Goal: Information Seeking & Learning: Find specific page/section

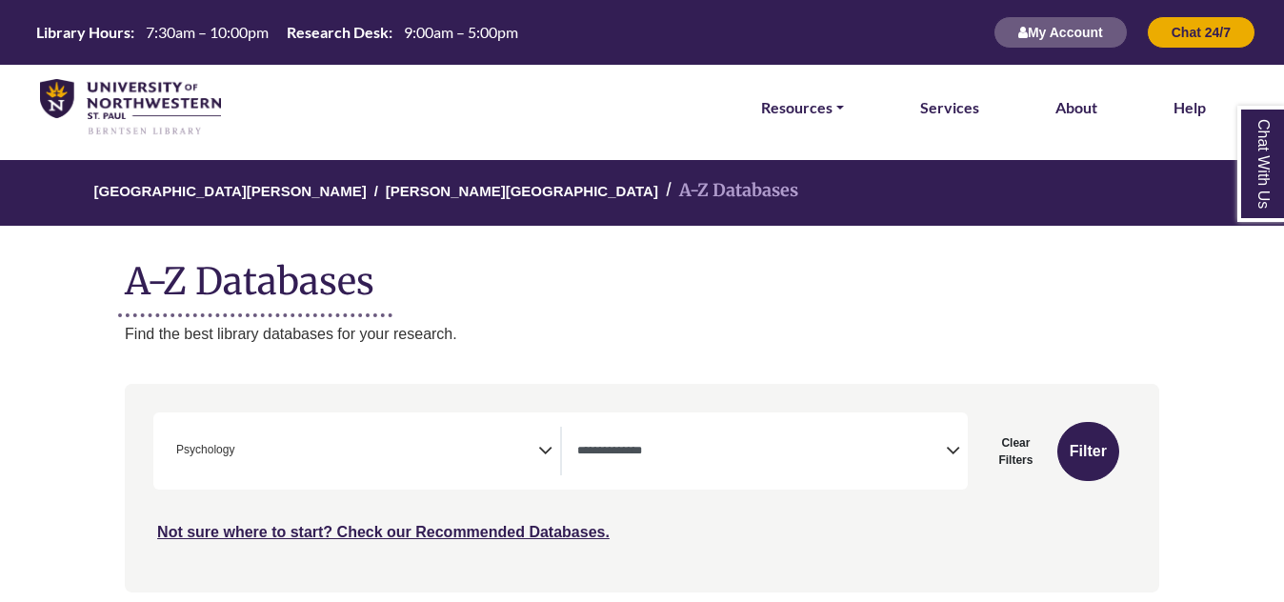
select select "Database Types Filter"
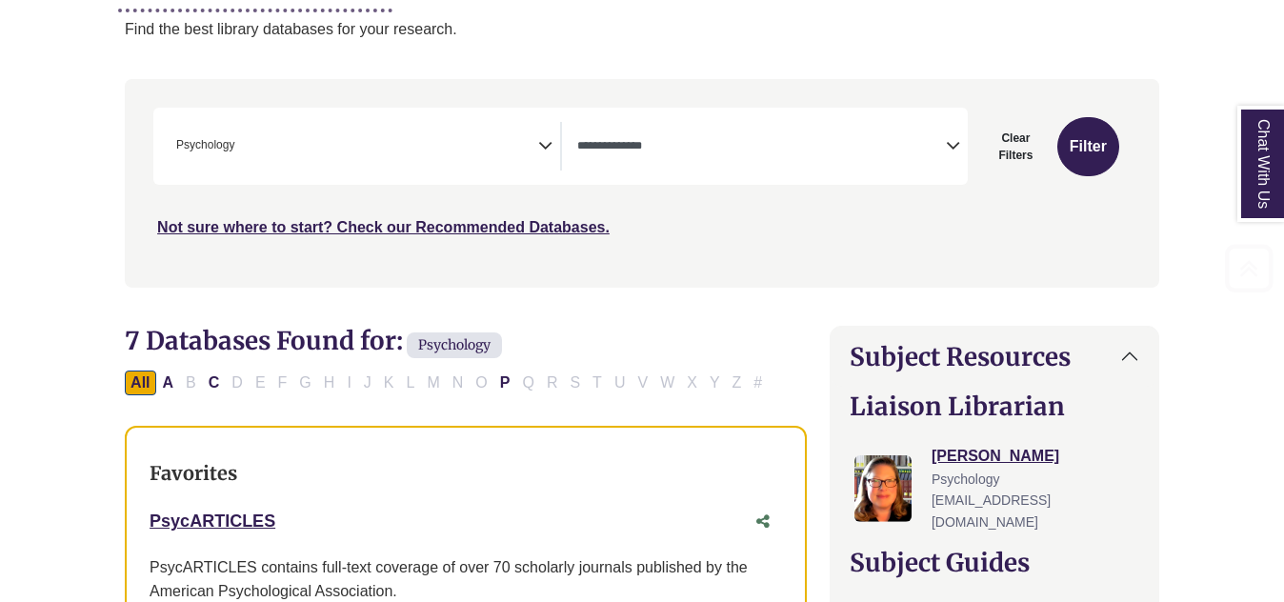
scroll to position [308, 0]
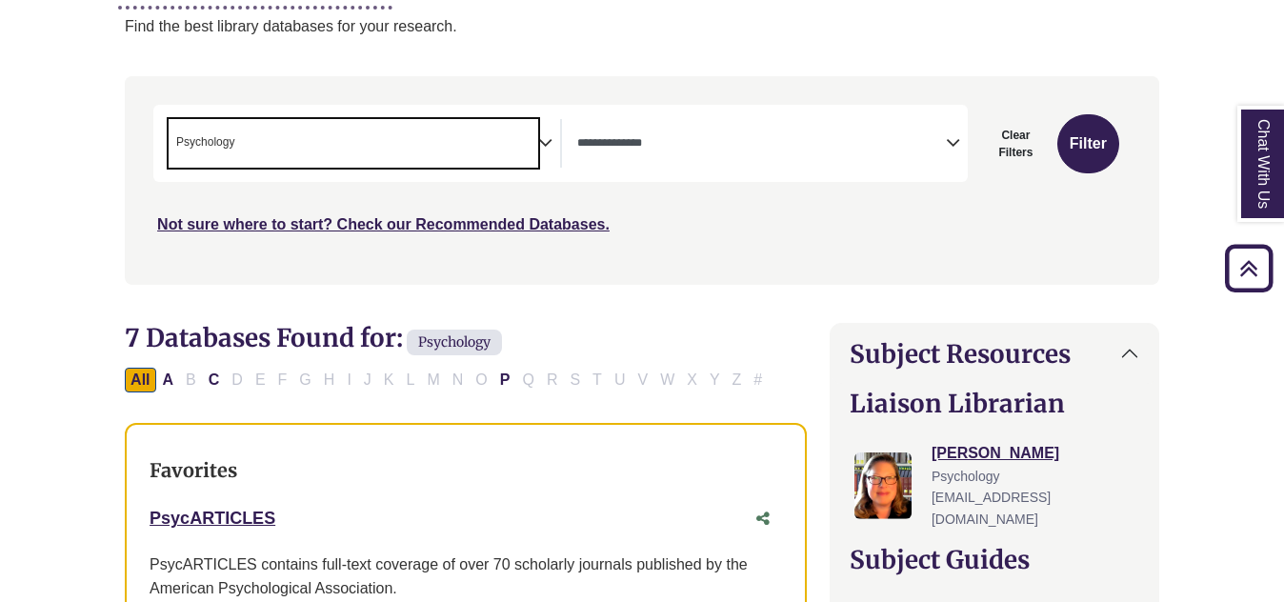
click at [403, 139] on span "× Psychology" at bounding box center [353, 143] width 369 height 49
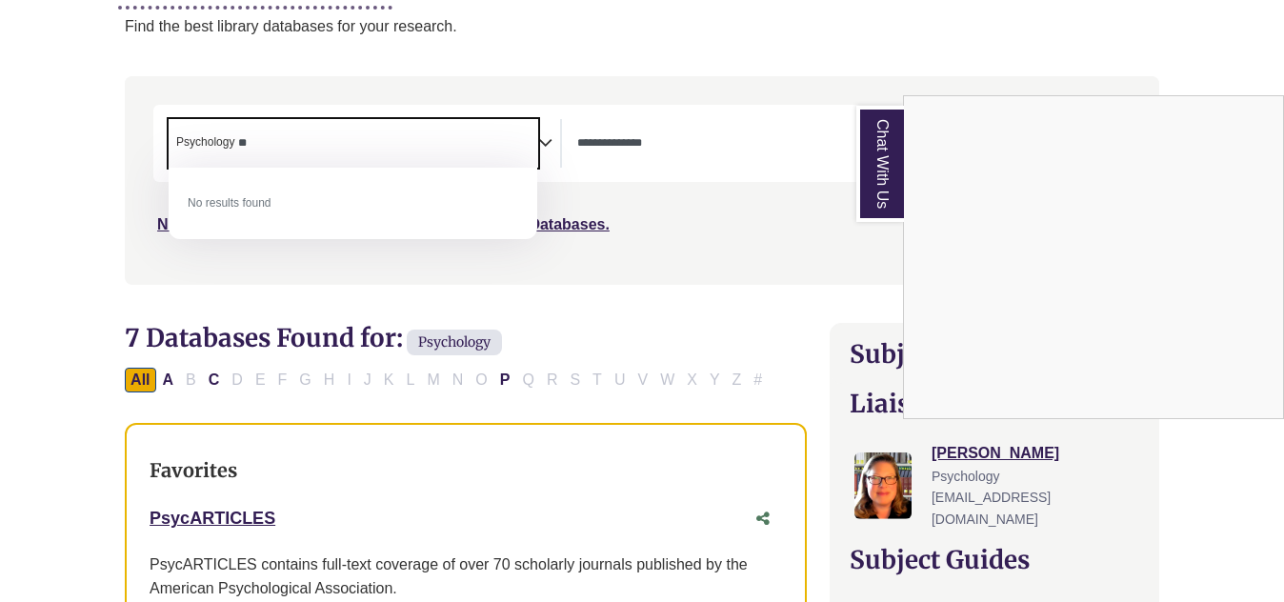
type textarea "*"
type textarea "**********"
select select "Database Subject Filter"
type textarea "*"
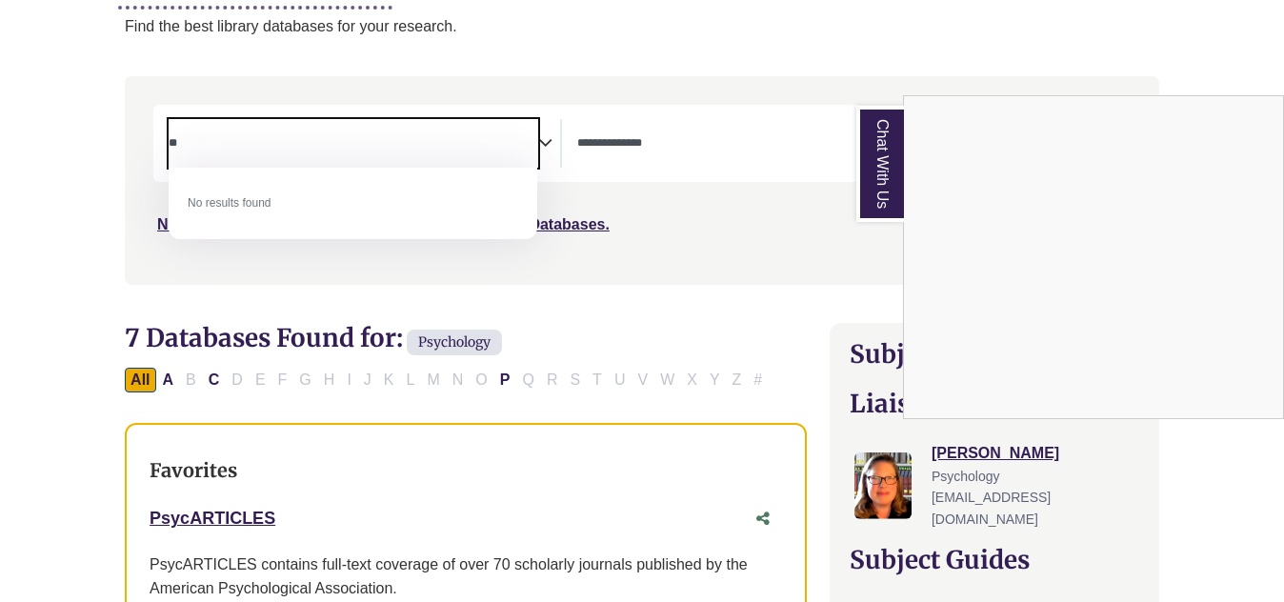
type textarea "*"
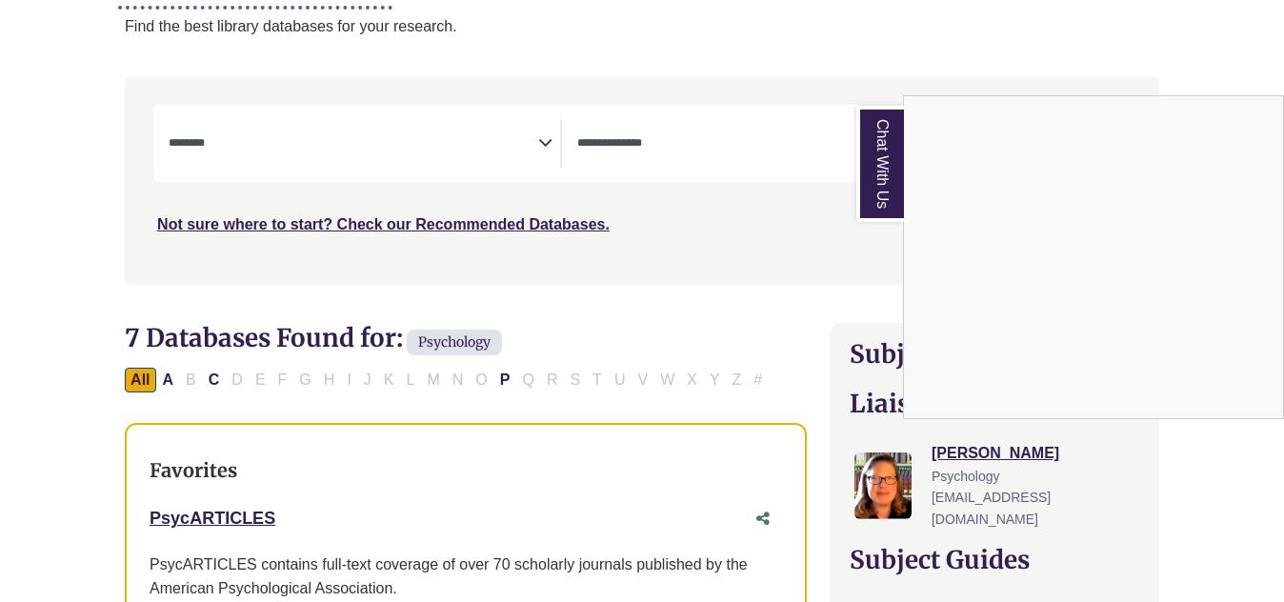
click at [629, 143] on div "Chat With Us" at bounding box center [642, 301] width 1284 height 602
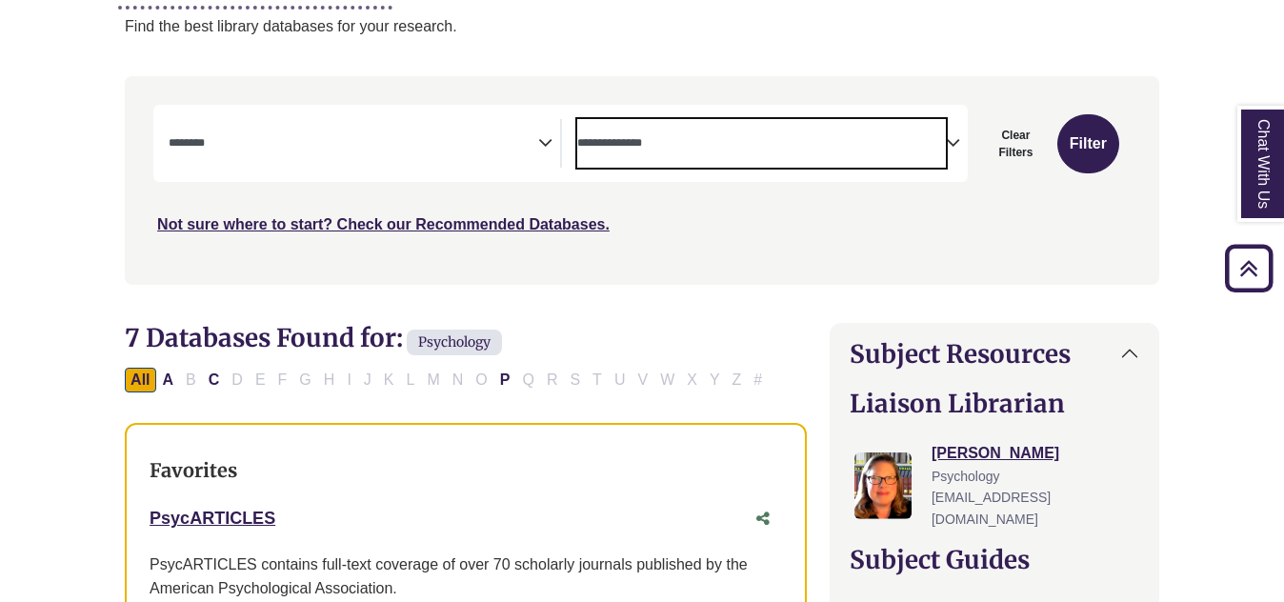
click at [629, 143] on textarea "Search" at bounding box center [761, 144] width 369 height 15
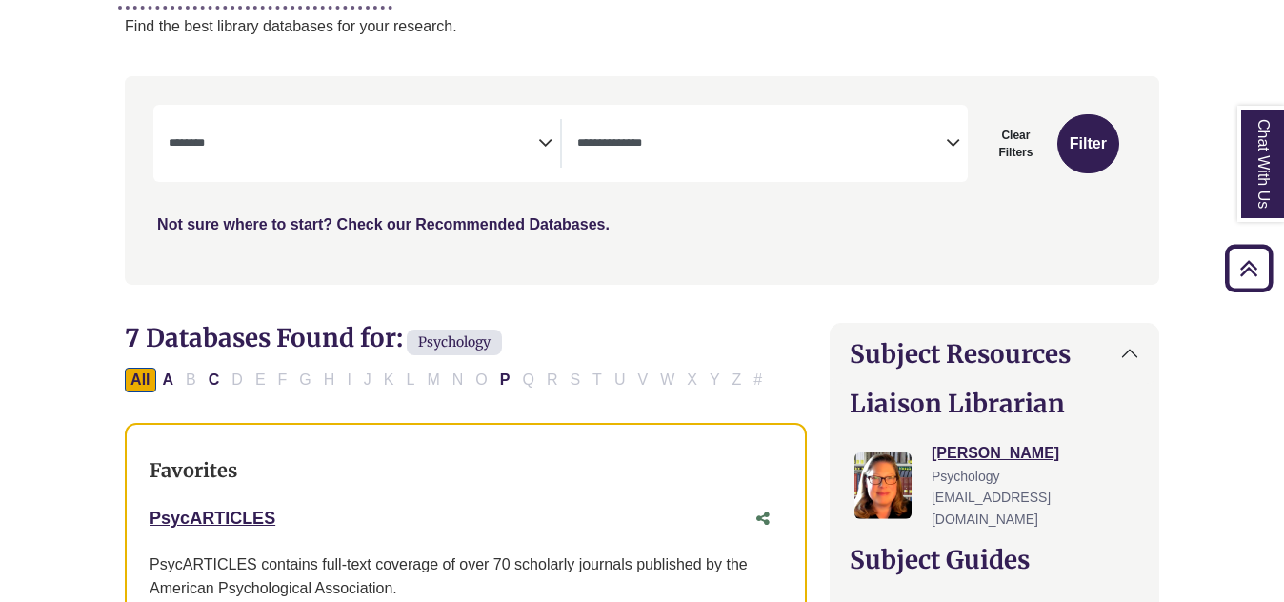
click at [467, 272] on div "Search filters" at bounding box center [641, 180] width 1011 height 192
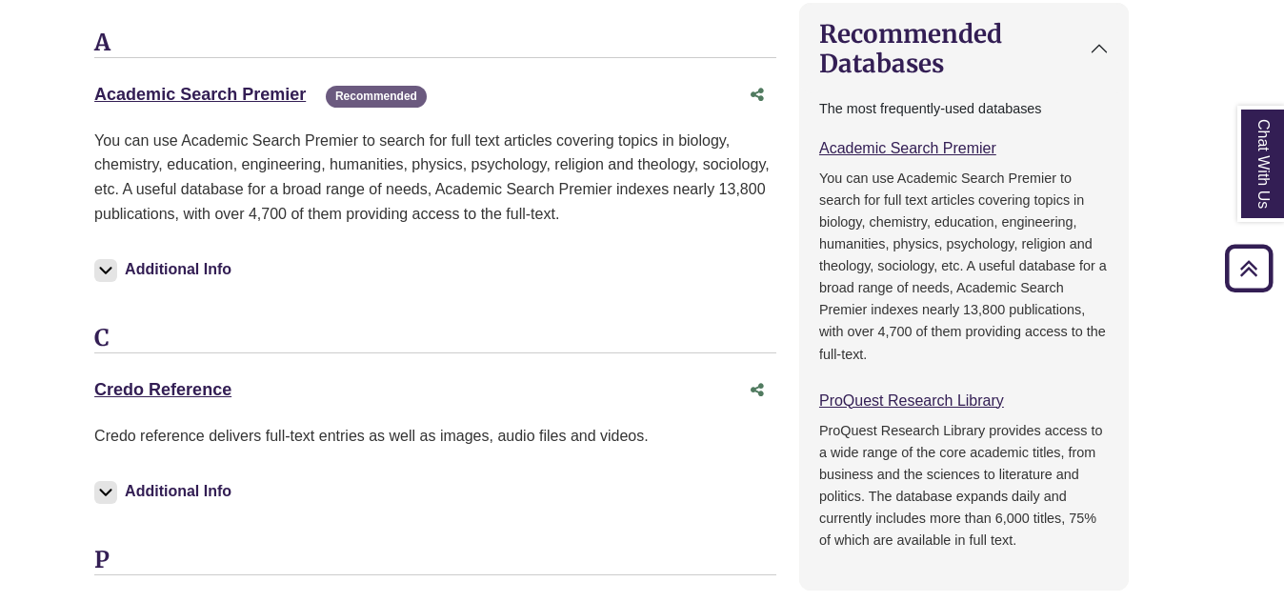
scroll to position [1308, 30]
click at [242, 90] on link "Academic Search Premier This link opens in a new window" at bounding box center [199, 95] width 211 height 19
